Goal: Contribute content: Contribute content

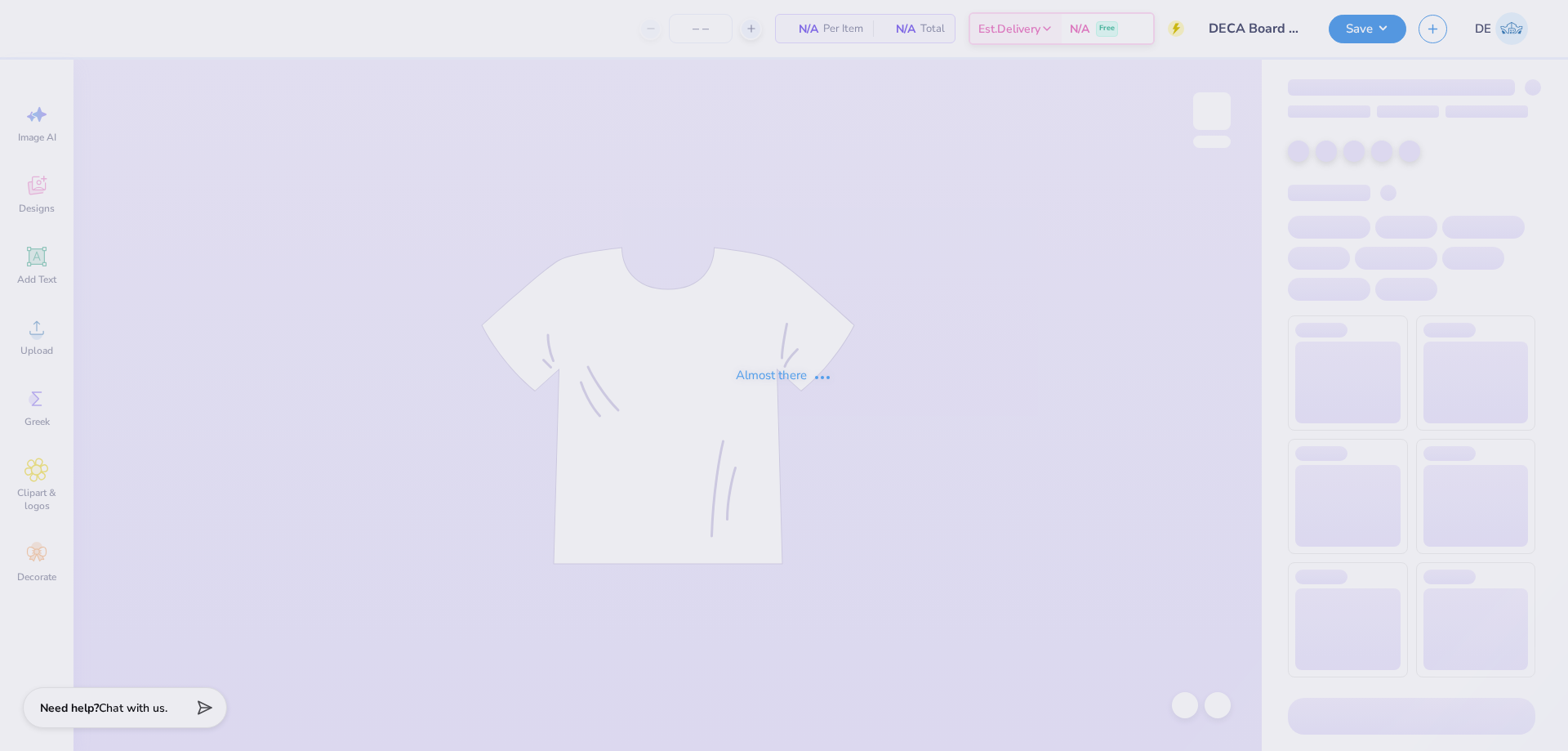
type input "24"
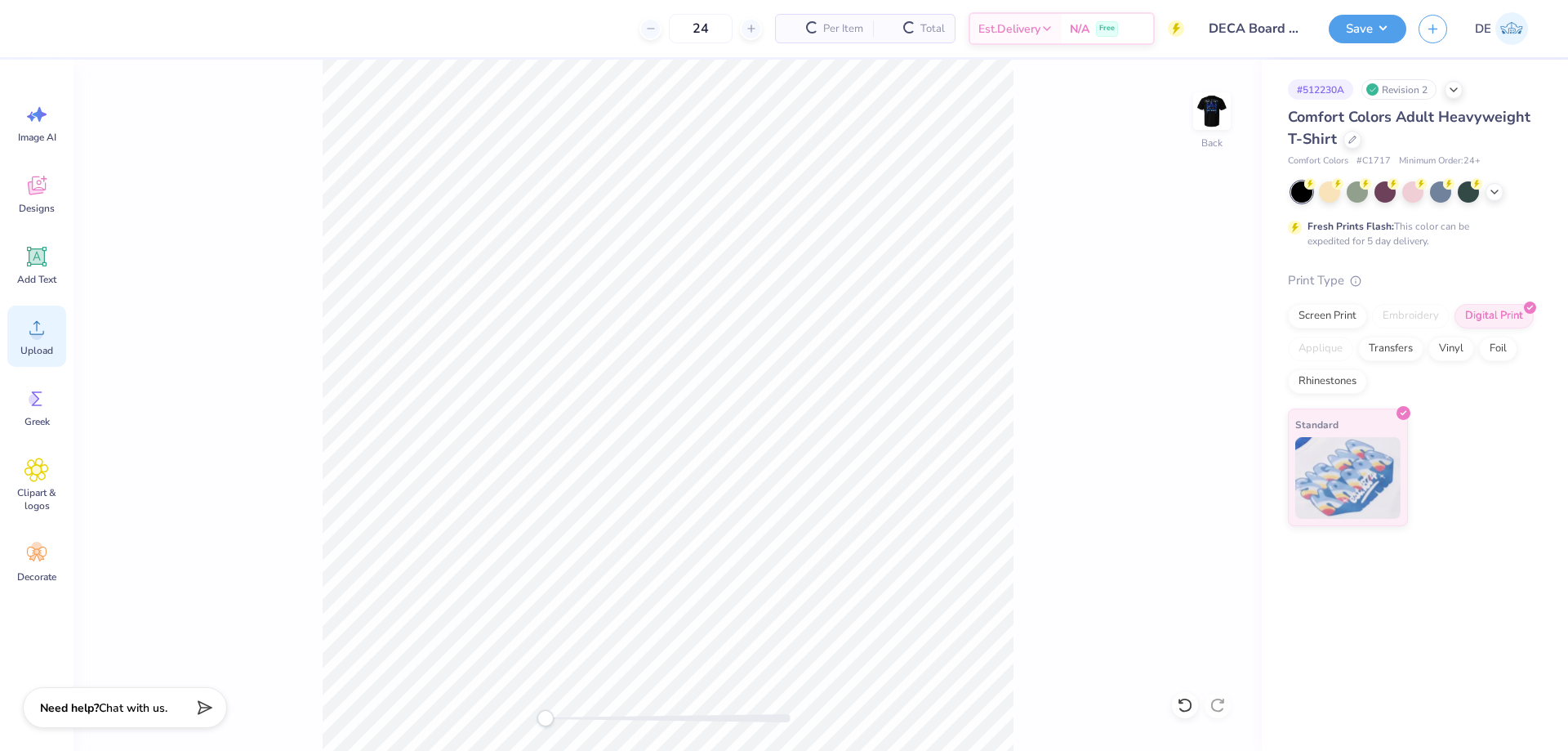
click at [52, 316] on div "Upload" at bounding box center [37, 336] width 59 height 62
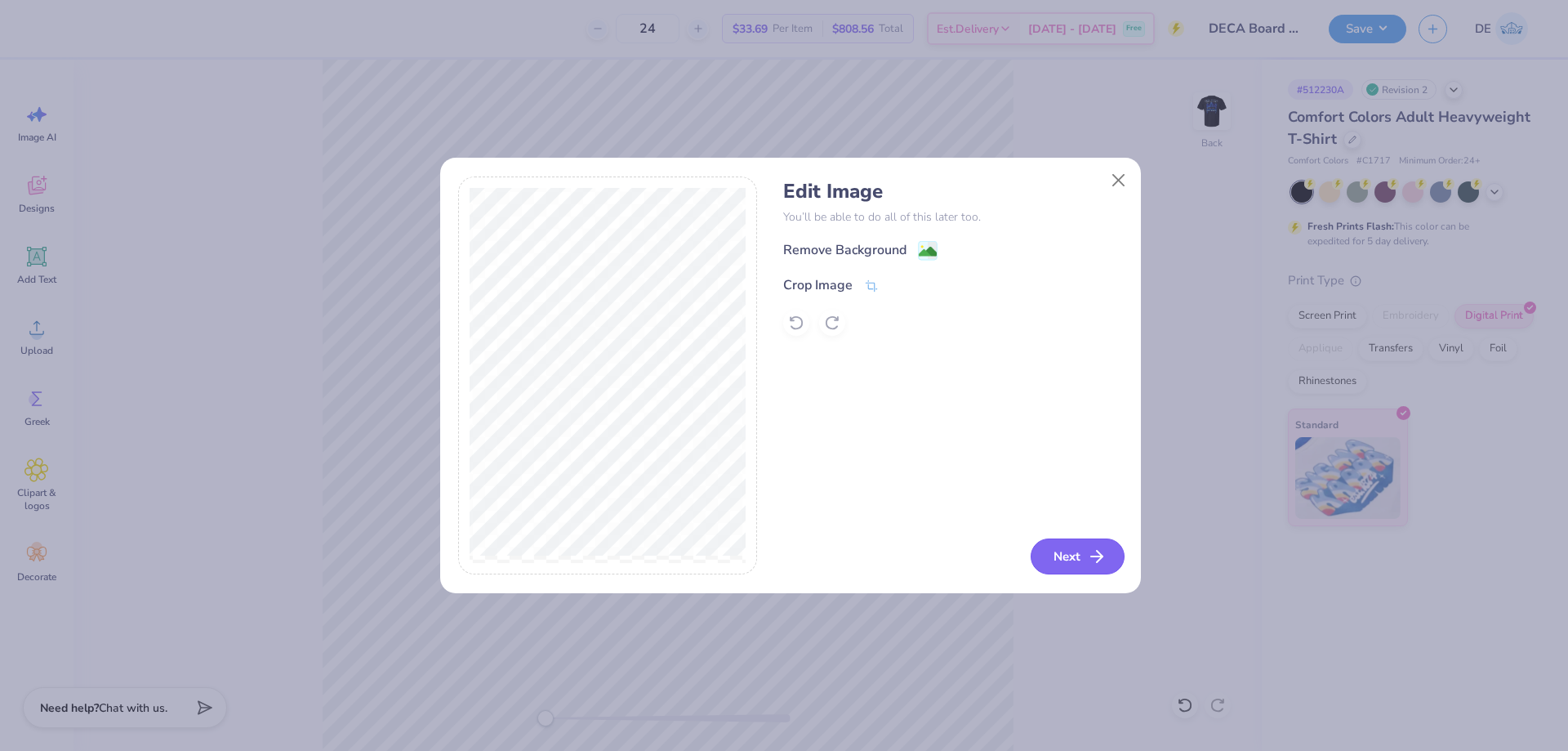
click at [1084, 564] on button "Next" at bounding box center [1077, 556] width 94 height 36
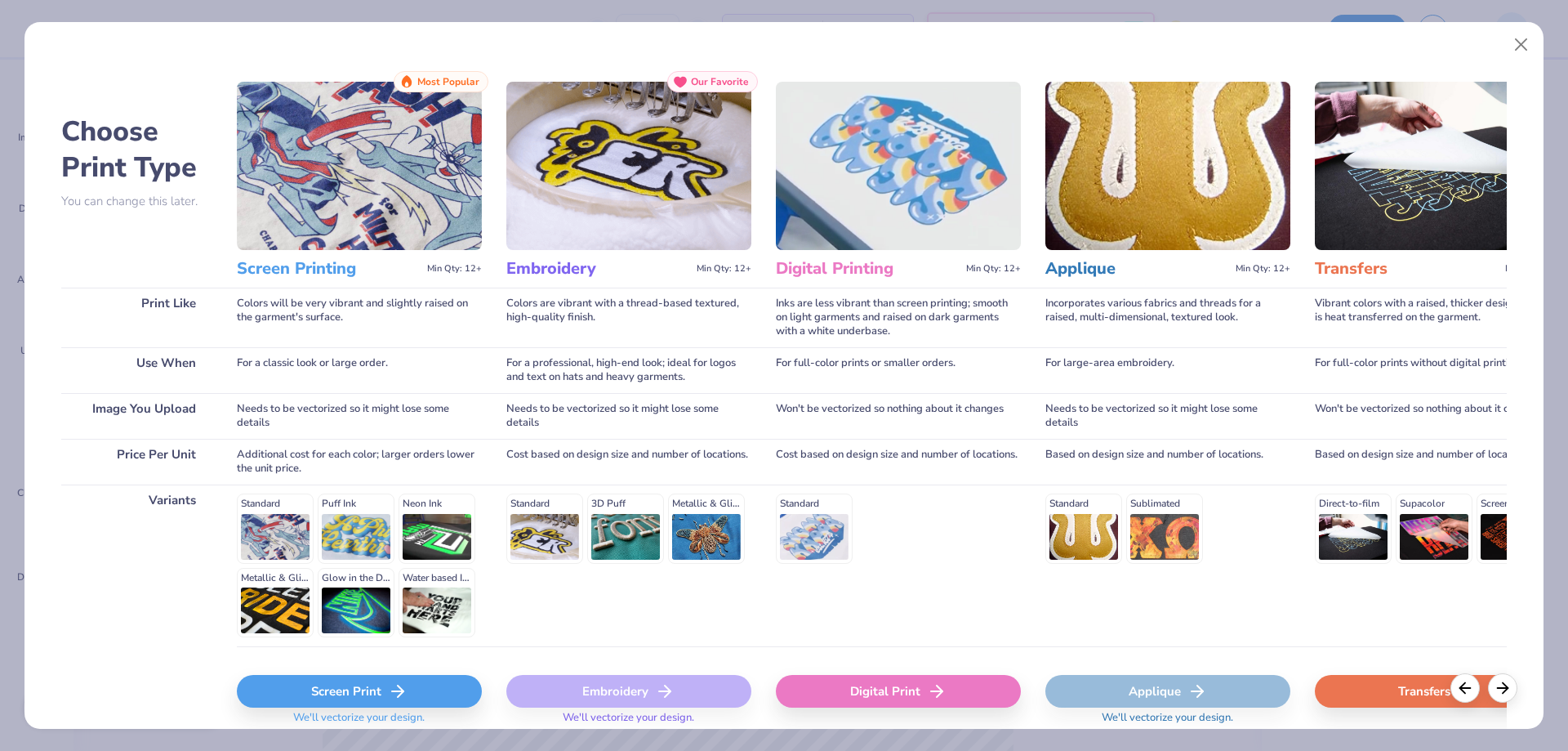
click at [864, 696] on div "Digital Print" at bounding box center [898, 691] width 245 height 33
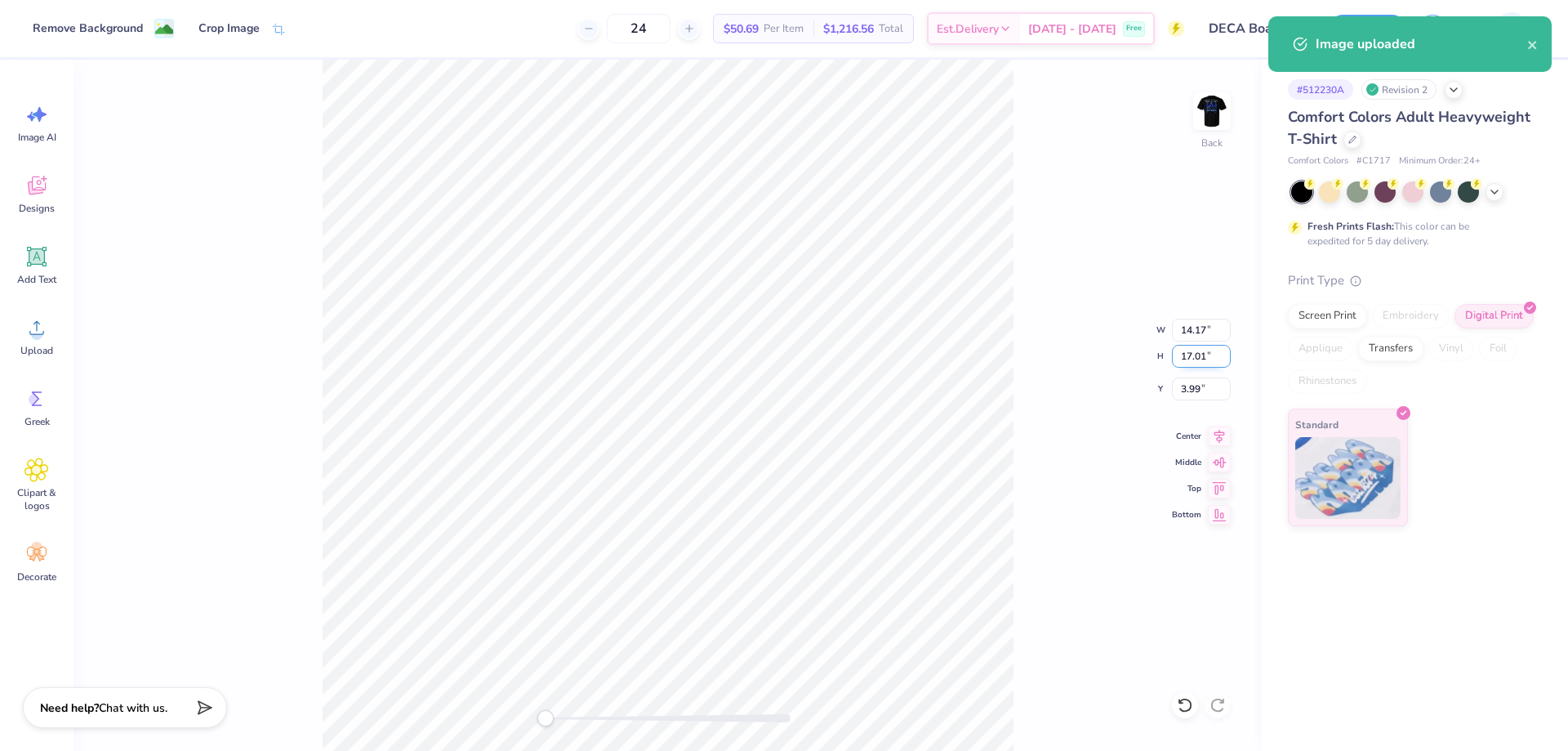
click at [1186, 356] on input "17.01" at bounding box center [1201, 356] width 59 height 23
type input "12"
type input "10.00"
type input "12.00"
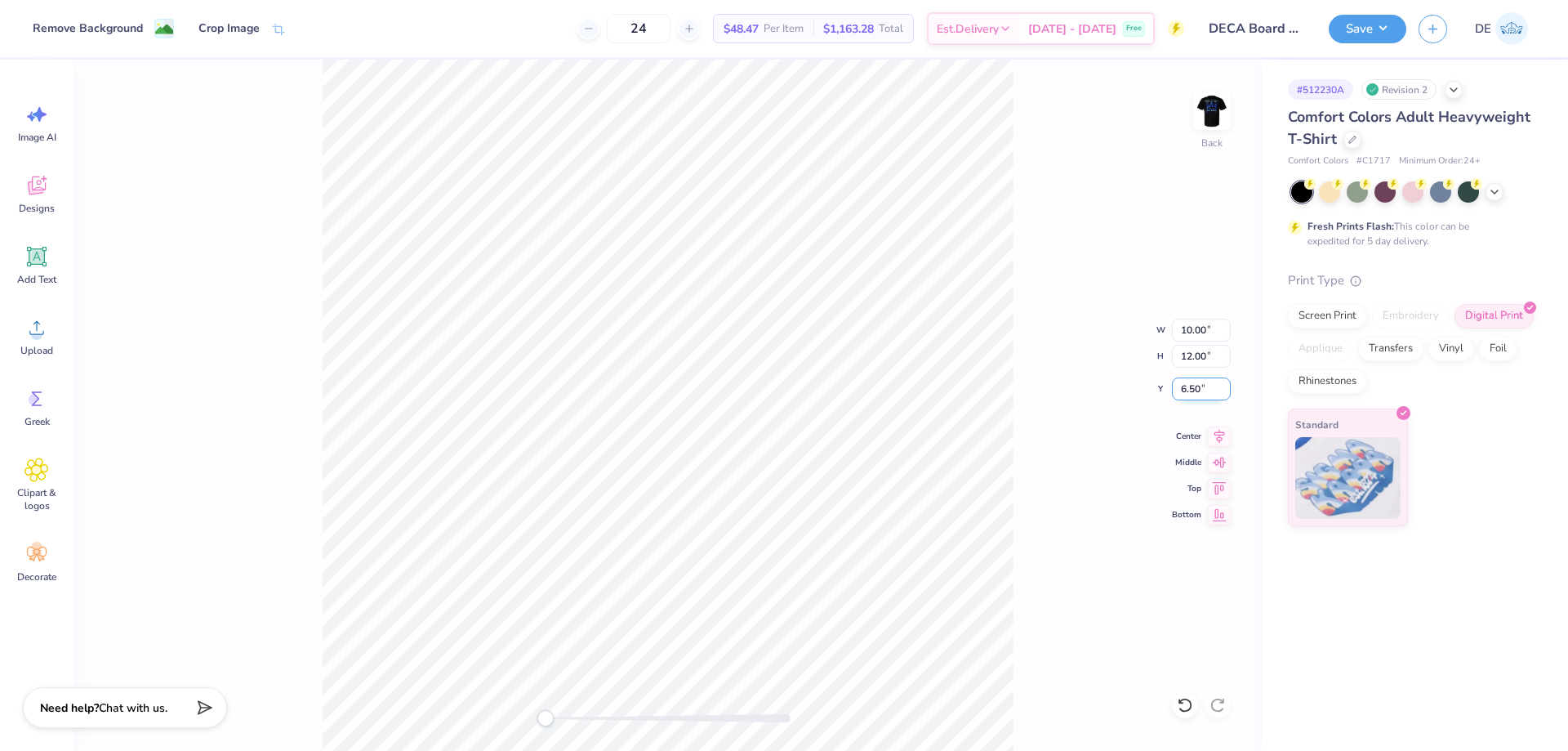
click at [1193, 391] on input "6.50" at bounding box center [1201, 389] width 59 height 23
type input "3"
click at [1047, 339] on div "Back W 10.00 10.00 " H 12.00 12.00 " Y 3 3 " Center Middle Top Bottom" at bounding box center [667, 405] width 1188 height 691
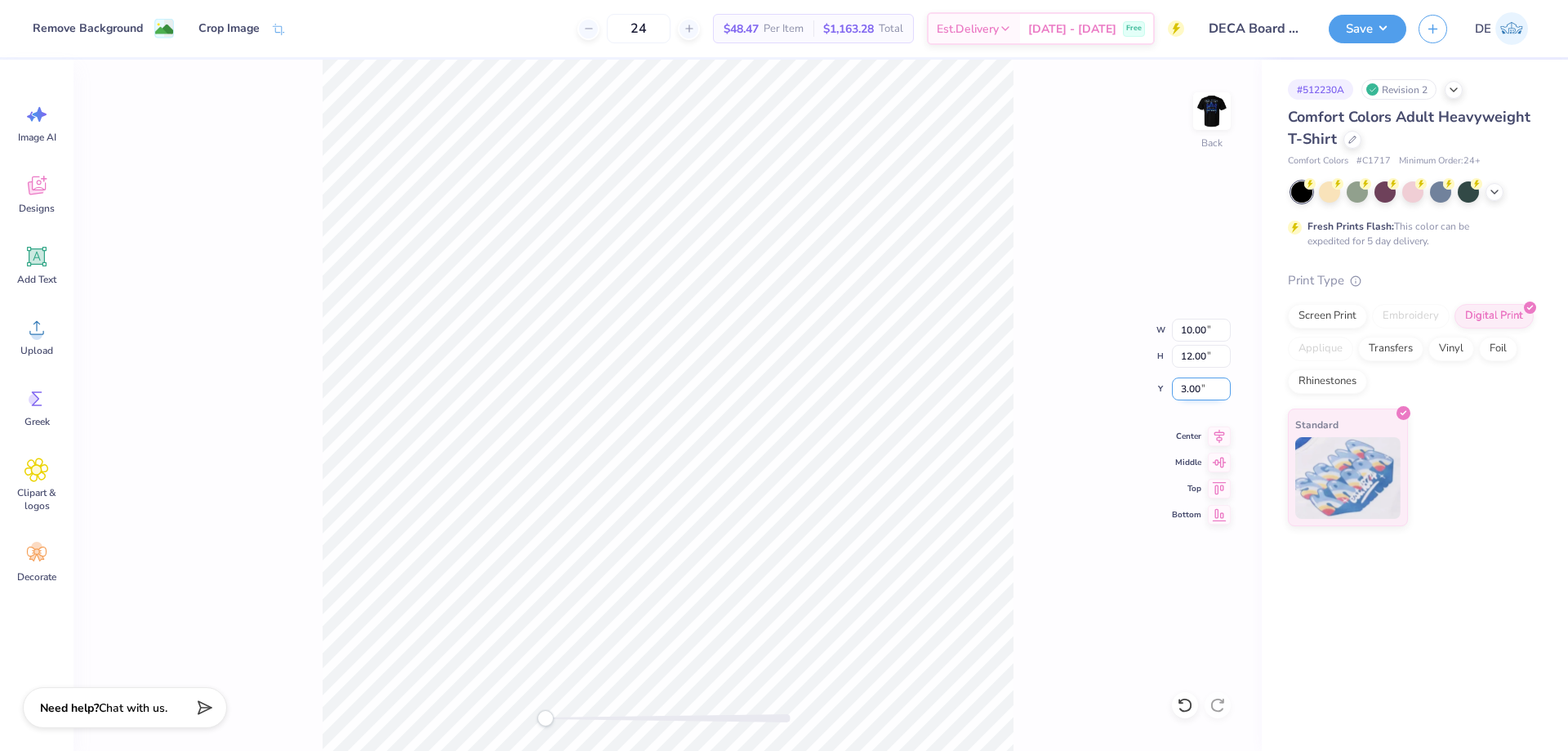
click at [1194, 393] on input "3.00" at bounding box center [1201, 389] width 59 height 23
click at [1194, 393] on input "2" at bounding box center [1201, 389] width 59 height 23
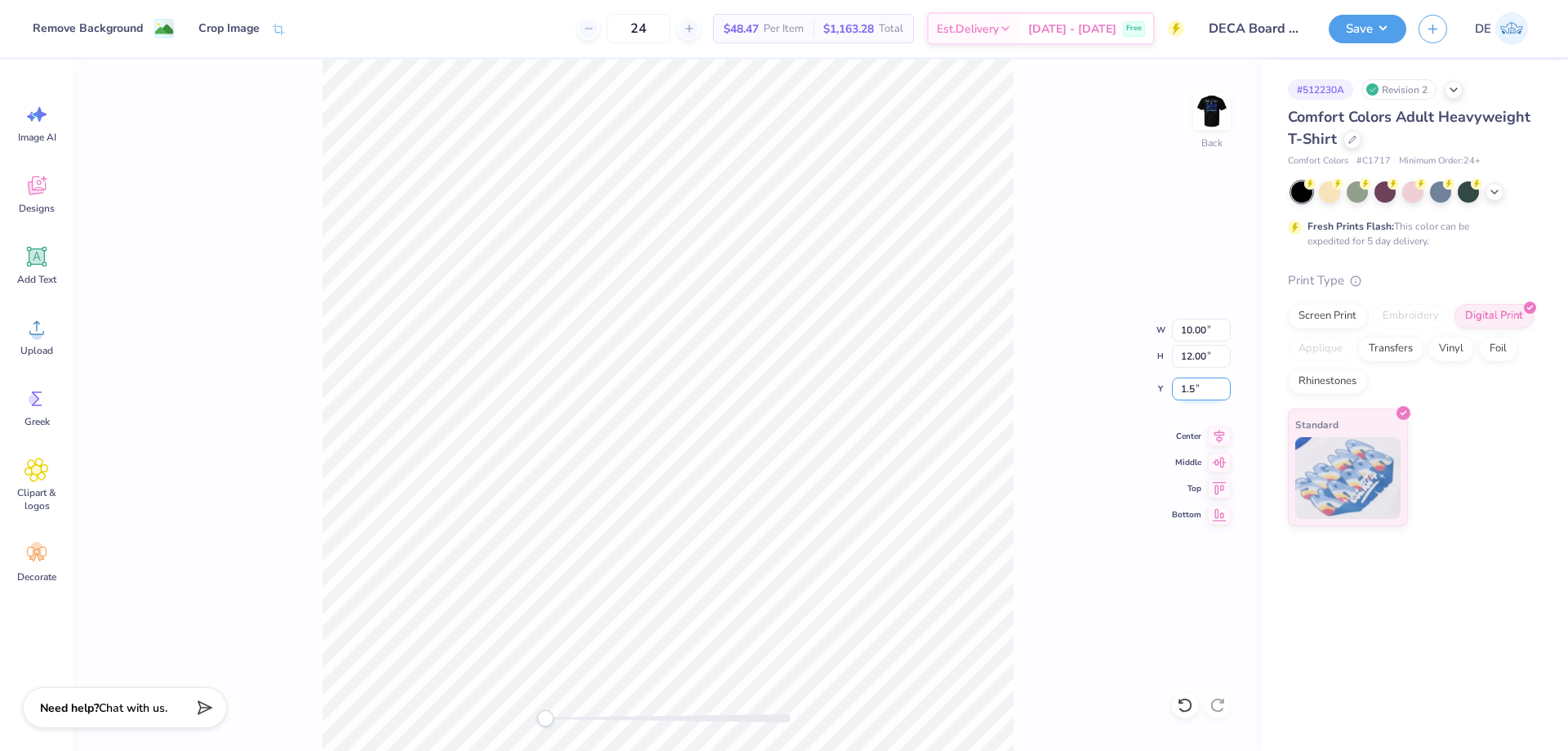
type input "1.5"
click at [1021, 331] on div "Back W 10.00 10.00 " H 12.00 12.00 " Y 1.5 1.5 " Center Middle Top Bottom" at bounding box center [667, 405] width 1188 height 691
click at [367, 702] on div "Back" at bounding box center [667, 405] width 1188 height 691
click at [1050, 393] on div "Back W 10.00 10.00 " H 12.00 12.00 " Y 1.50 1.50 " Center Middle Top Bottom" at bounding box center [667, 405] width 1188 height 691
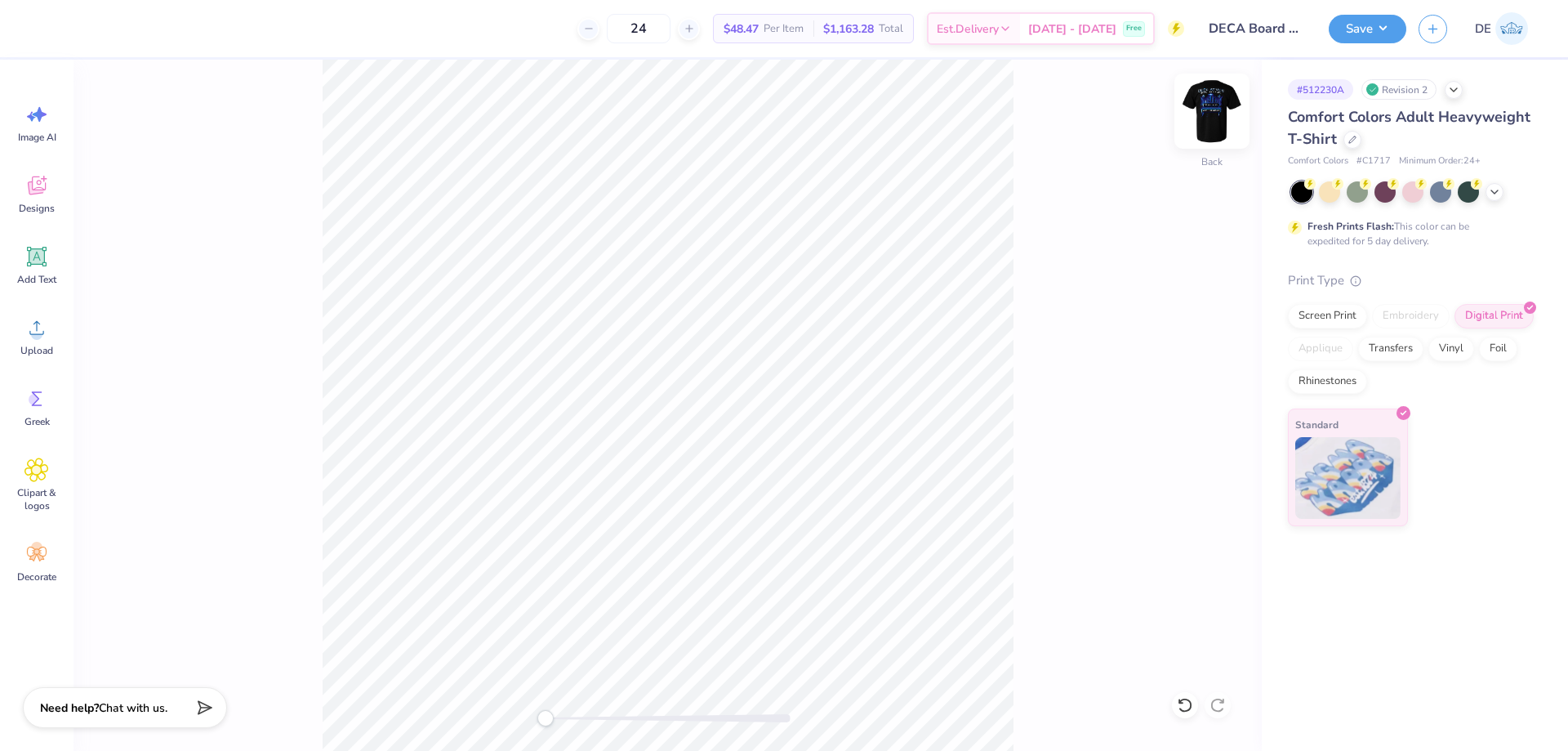
click at [1215, 108] on img at bounding box center [1211, 110] width 65 height 65
click at [20, 340] on div "Upload" at bounding box center [37, 336] width 59 height 62
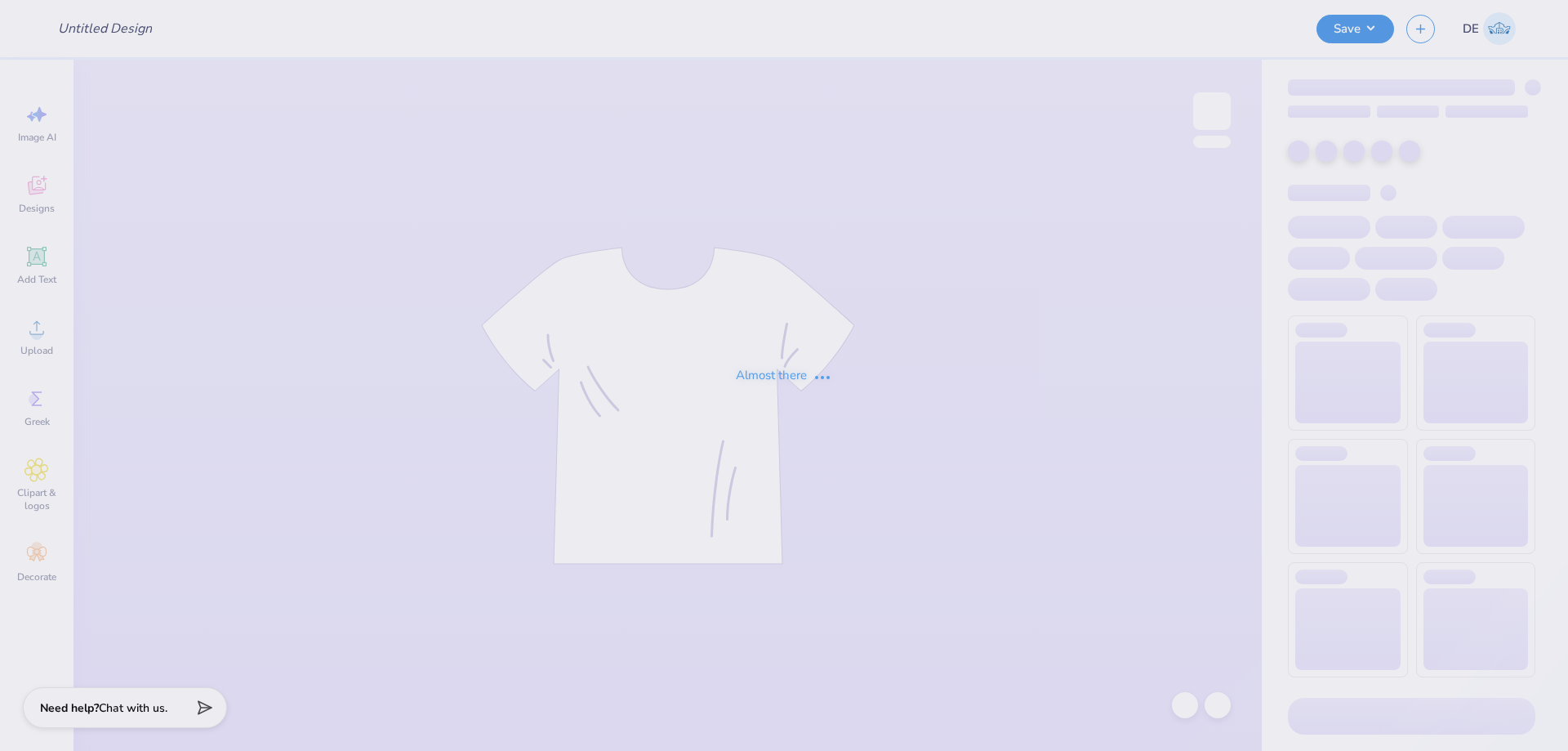
type input "DECA Board Merch"
